Goal: Answer question/provide support

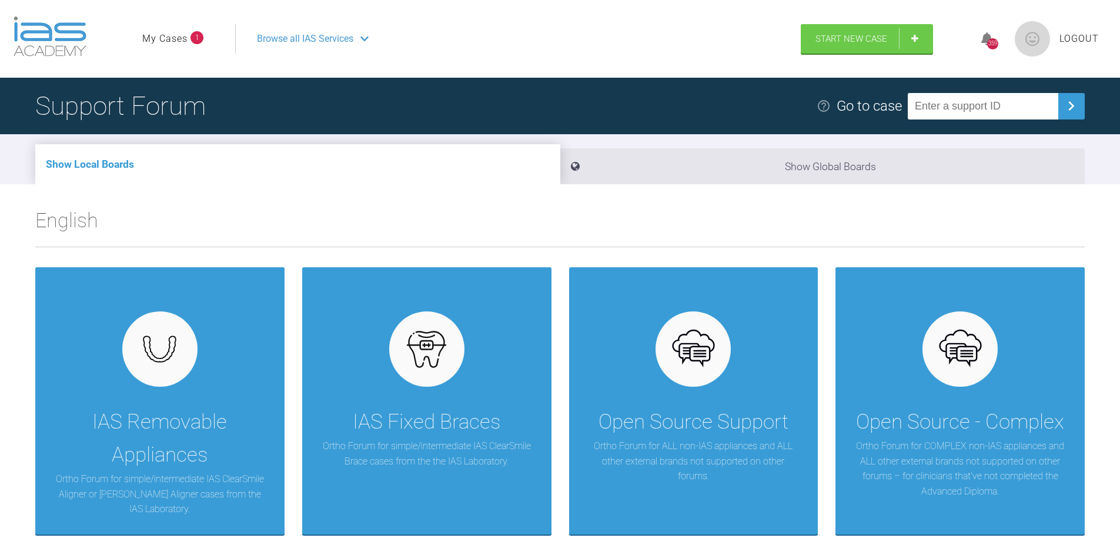
click at [160, 36] on link "My Cases" at bounding box center [164, 38] width 45 height 15
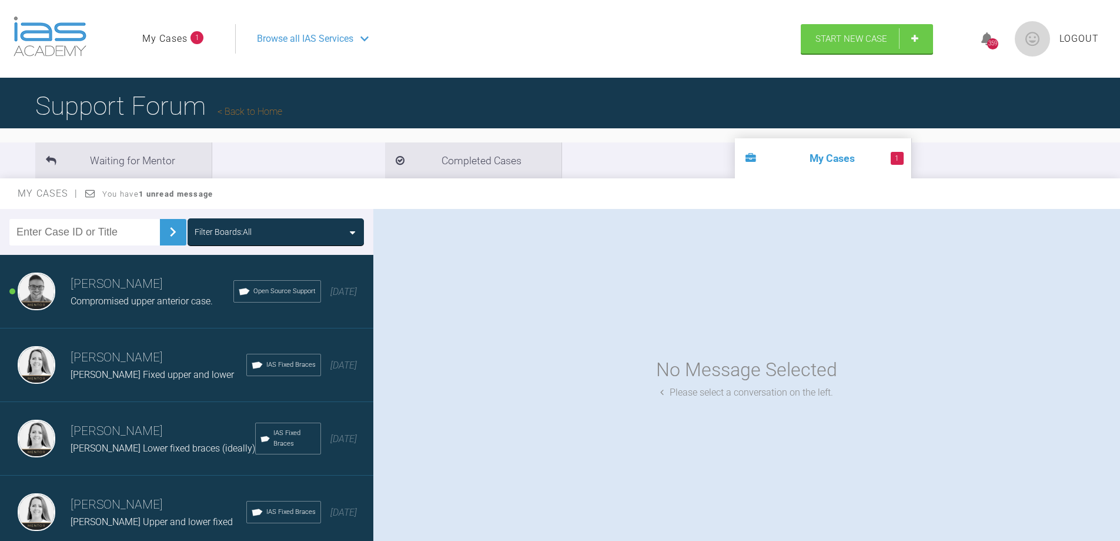
click at [95, 293] on div "Compromised upper anterior case." at bounding box center [152, 300] width 163 height 15
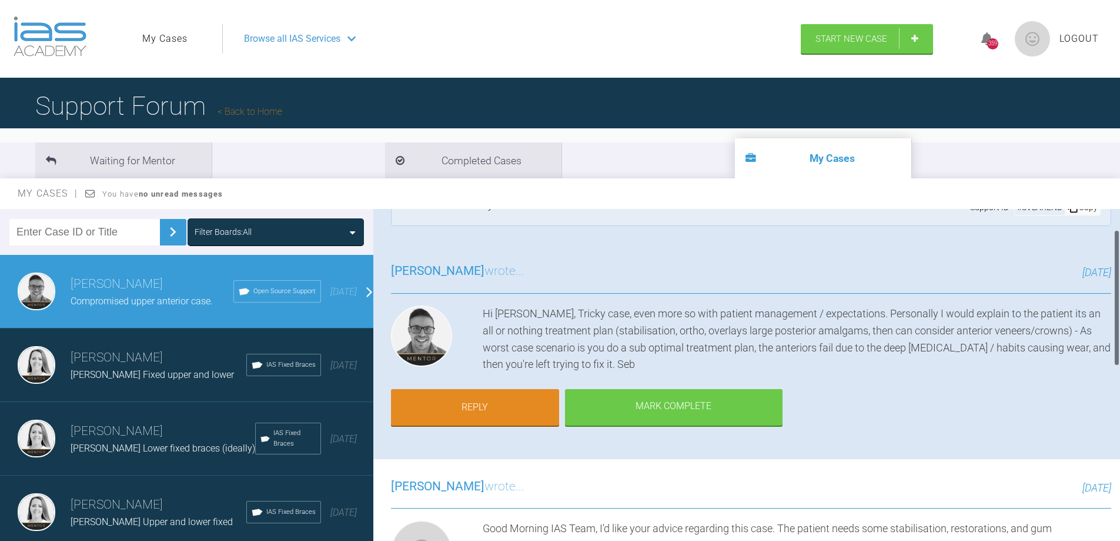
scroll to position [59, 0]
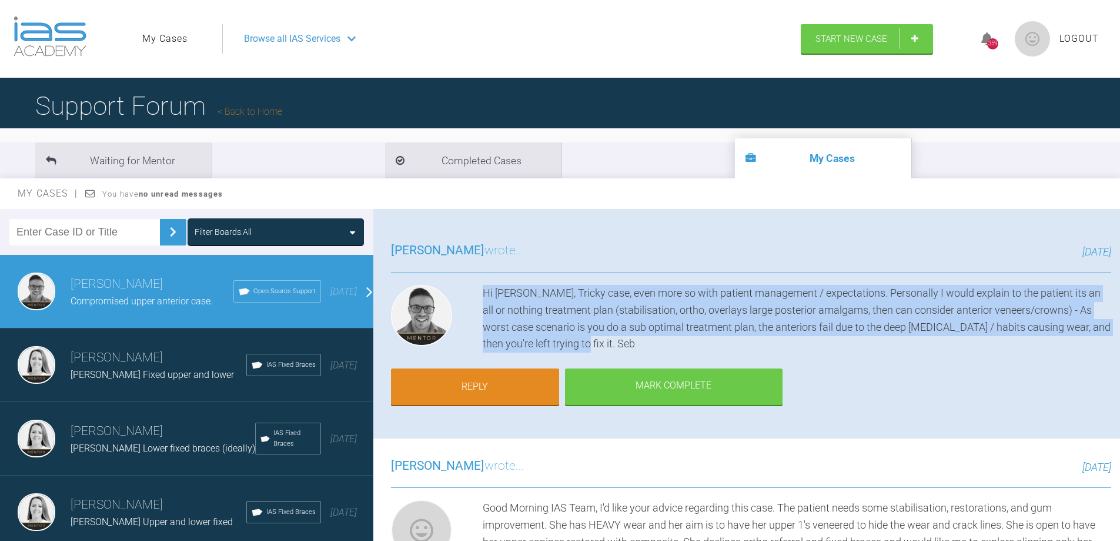
drag, startPoint x: 483, startPoint y: 290, endPoint x: 608, endPoint y: 346, distance: 136.9
click at [608, 346] on div "Hi [PERSON_NAME], Tricky case, even more so with patient management / expectati…" at bounding box center [797, 319] width 629 height 68
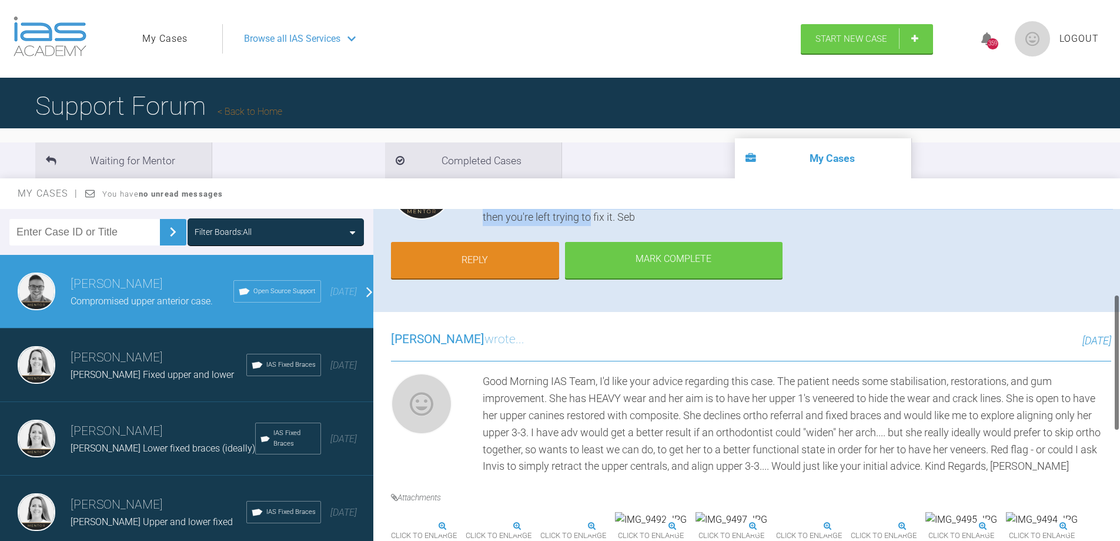
scroll to position [294, 0]
